Goal: Information Seeking & Learning: Find contact information

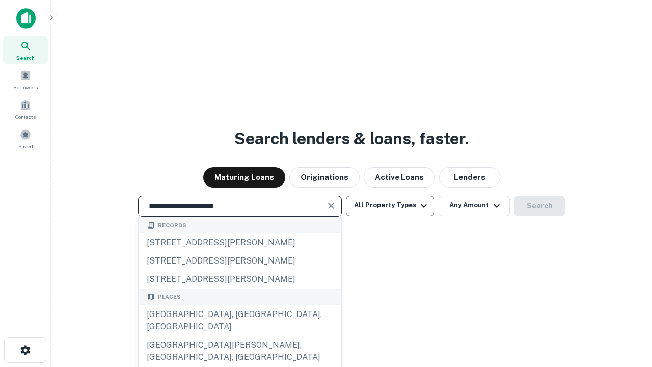
click at [239, 336] on div "[GEOGRAPHIC_DATA], [GEOGRAPHIC_DATA], [GEOGRAPHIC_DATA]" at bounding box center [240, 320] width 203 height 31
type input "**********"
click at [390, 205] on button "All Property Types" at bounding box center [390, 206] width 89 height 20
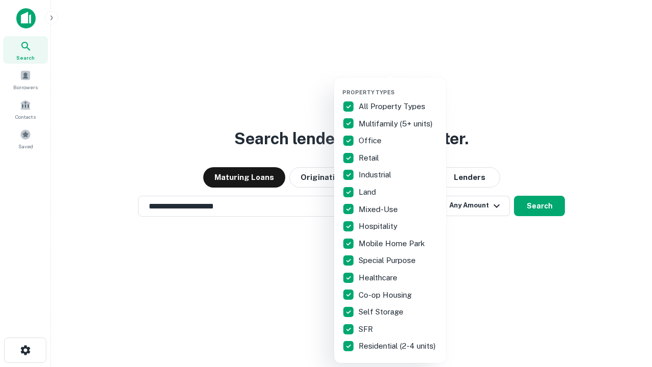
click at [398, 86] on button "button" at bounding box center [398, 86] width 112 height 1
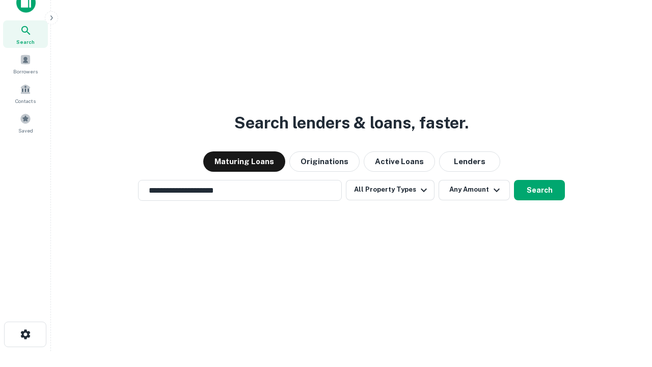
scroll to position [6, 123]
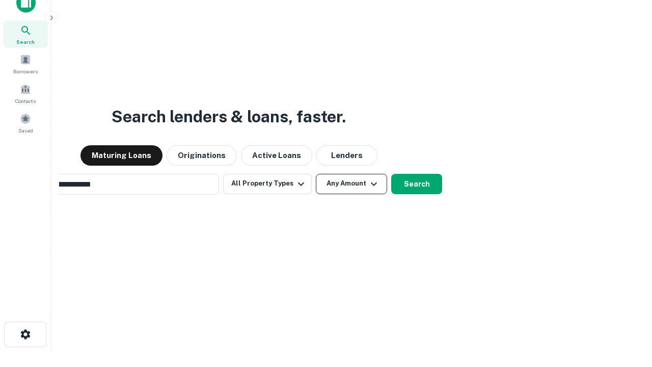
click at [316, 174] on button "Any Amount" at bounding box center [351, 184] width 71 height 20
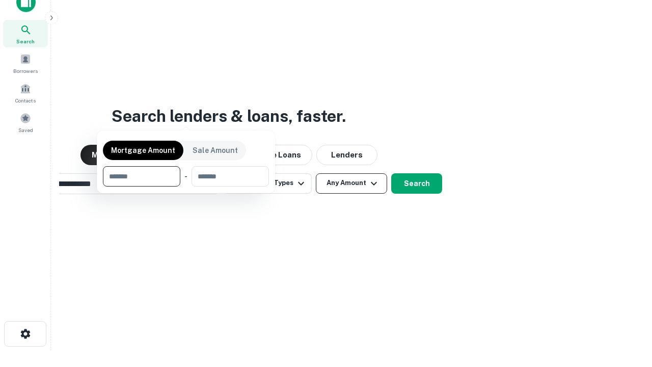
scroll to position [73, 288]
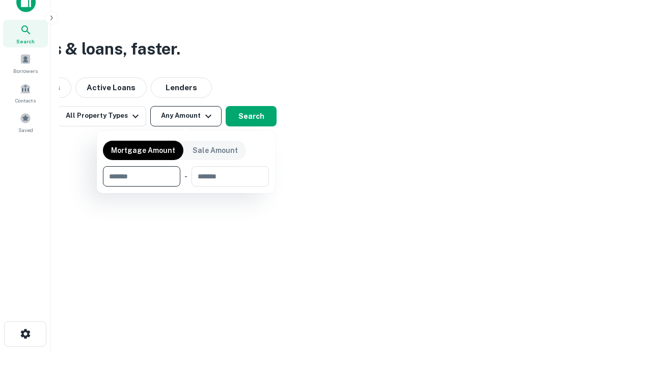
type input "*******"
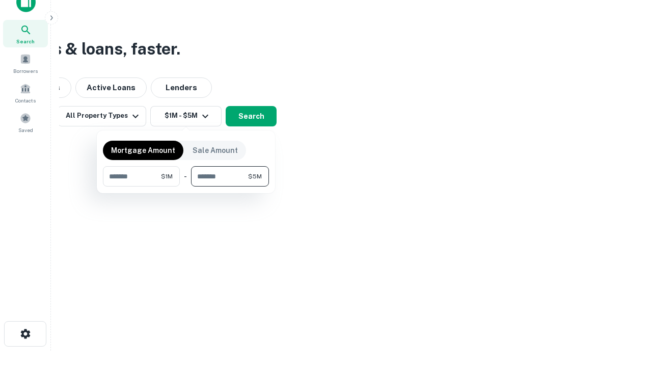
type input "*******"
click at [186, 186] on button "button" at bounding box center [186, 186] width 166 height 1
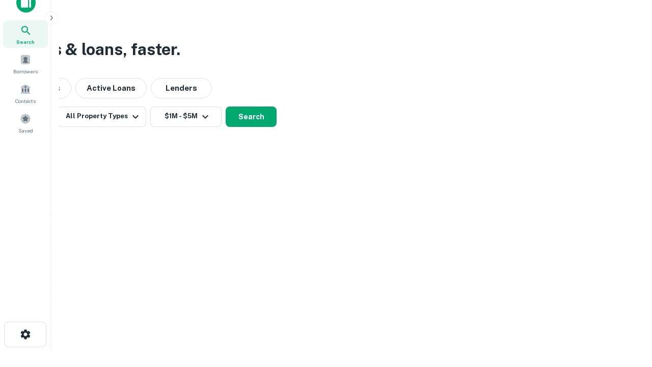
scroll to position [6, 188]
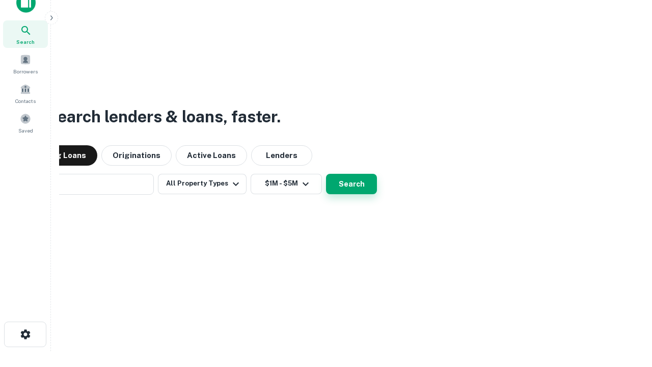
click at [326, 174] on button "Search" at bounding box center [351, 184] width 51 height 20
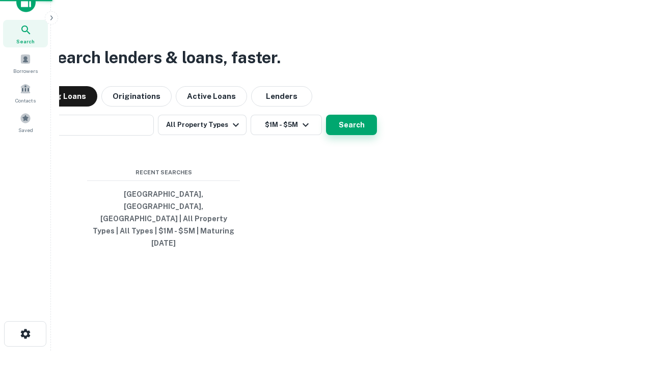
scroll to position [27, 288]
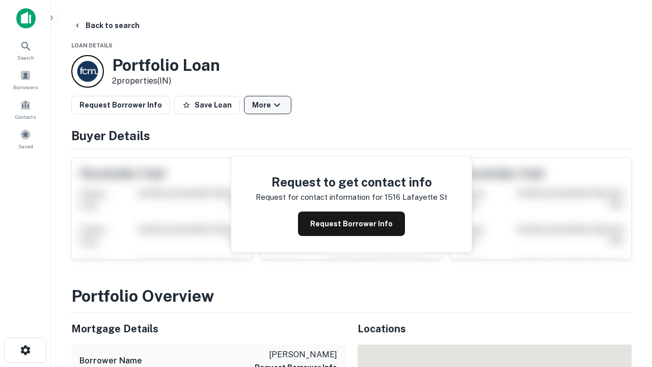
click at [267, 105] on button "More" at bounding box center [267, 105] width 47 height 18
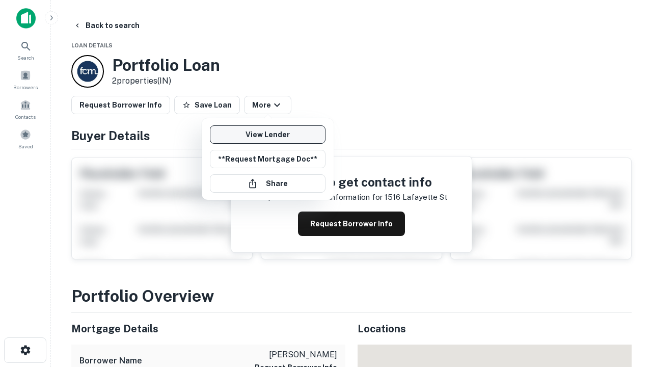
click at [267, 135] on link "View Lender" at bounding box center [268, 134] width 116 height 18
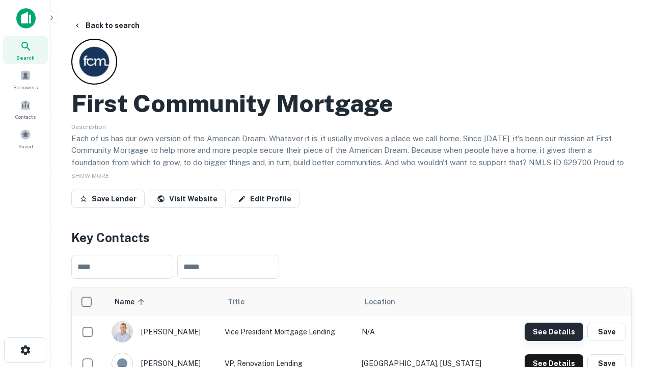
click at [554, 331] on button "See Details" at bounding box center [554, 332] width 59 height 18
click at [25, 350] on icon "button" at bounding box center [25, 350] width 12 height 12
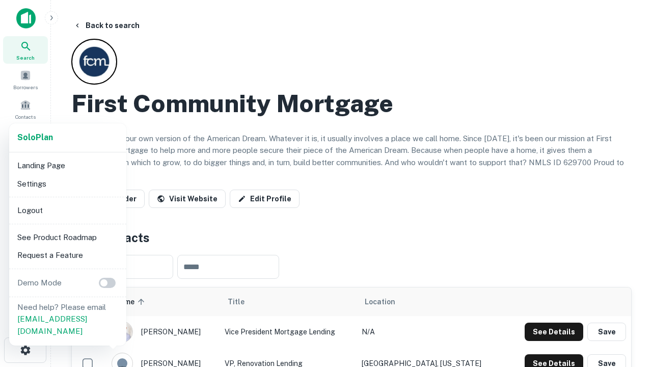
click at [67, 210] on li "Logout" at bounding box center [67, 210] width 109 height 18
